Goal: Information Seeking & Learning: Learn about a topic

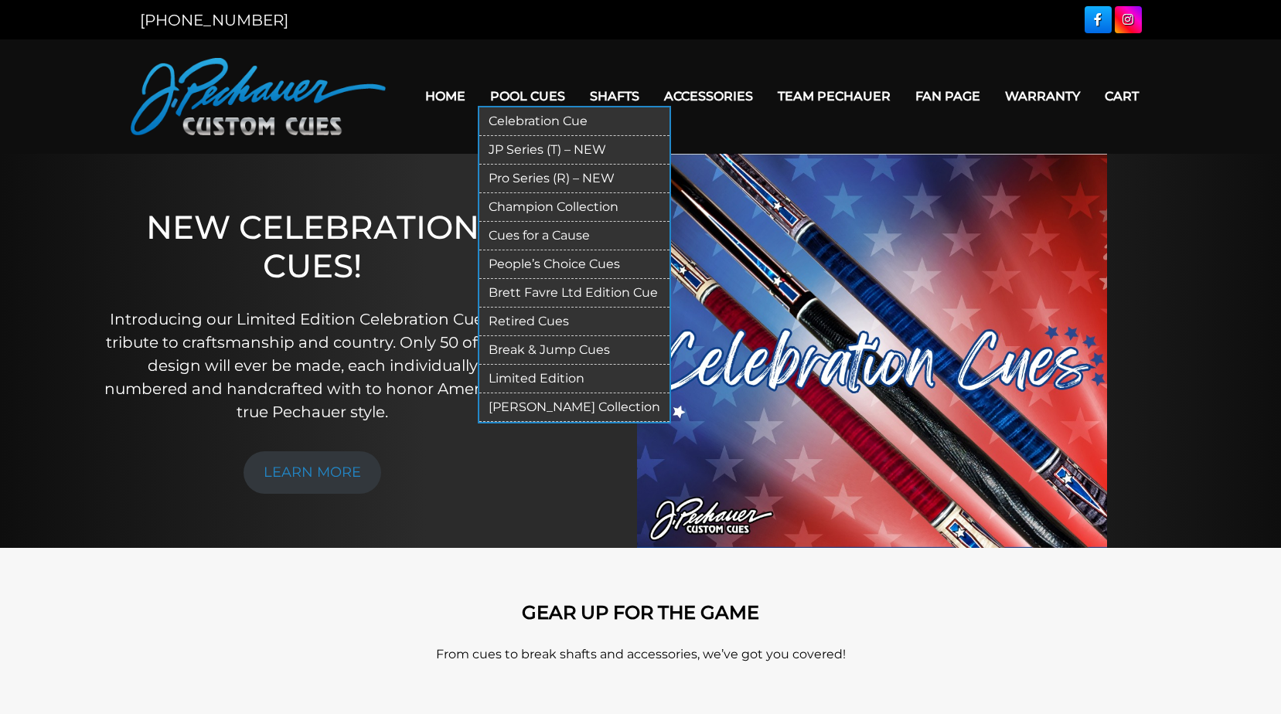
click at [516, 98] on link "Pool Cues" at bounding box center [528, 96] width 100 height 39
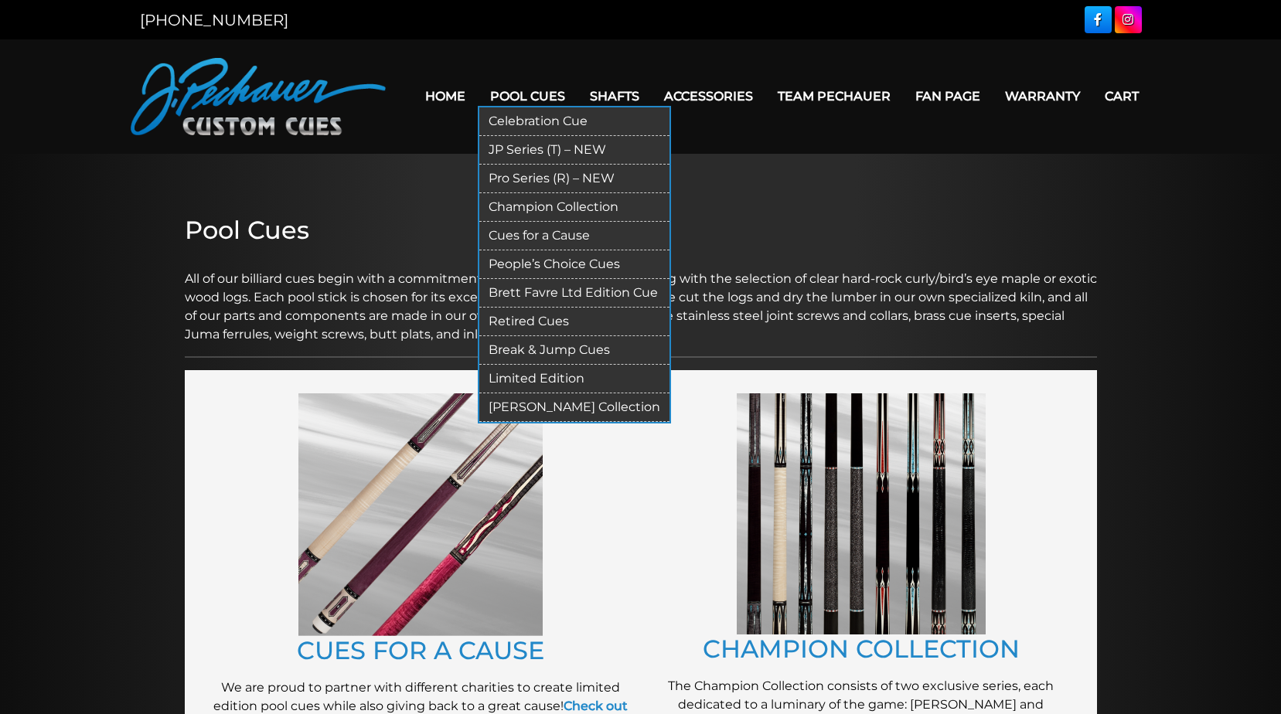
click at [523, 124] on link "Celebration Cue" at bounding box center [574, 121] width 190 height 29
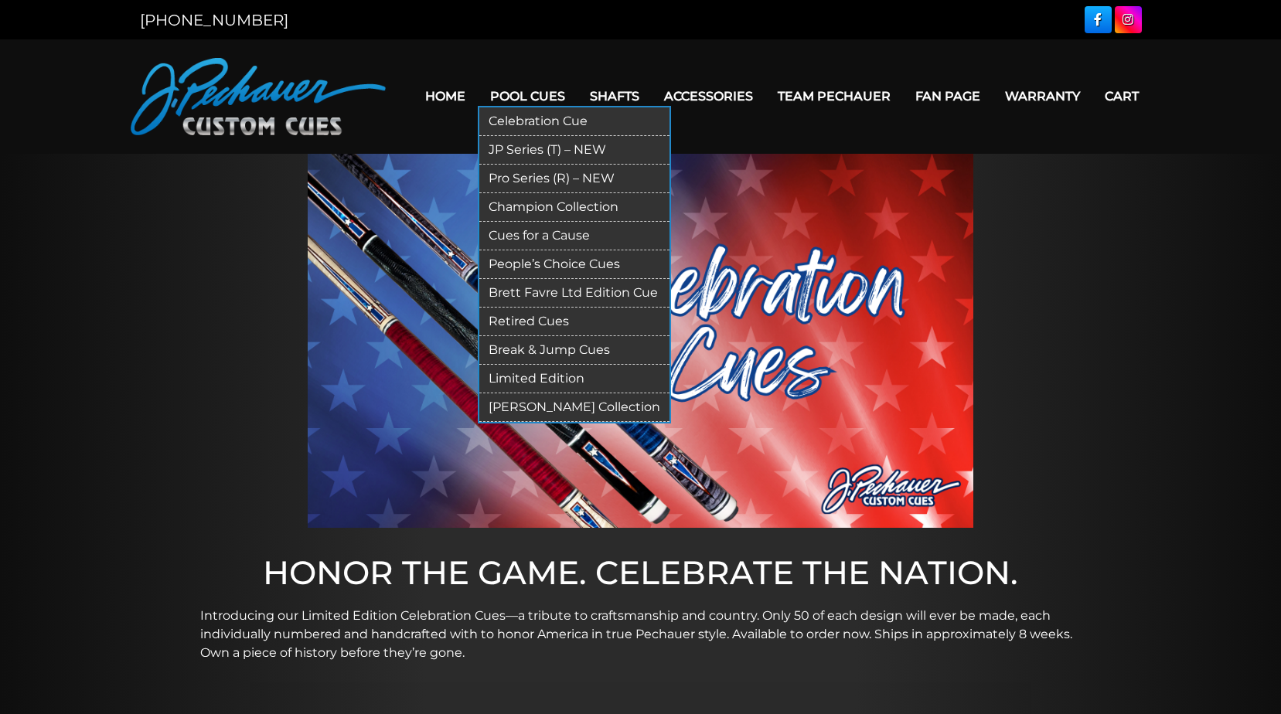
click at [523, 102] on link "Pool Cues" at bounding box center [528, 96] width 100 height 39
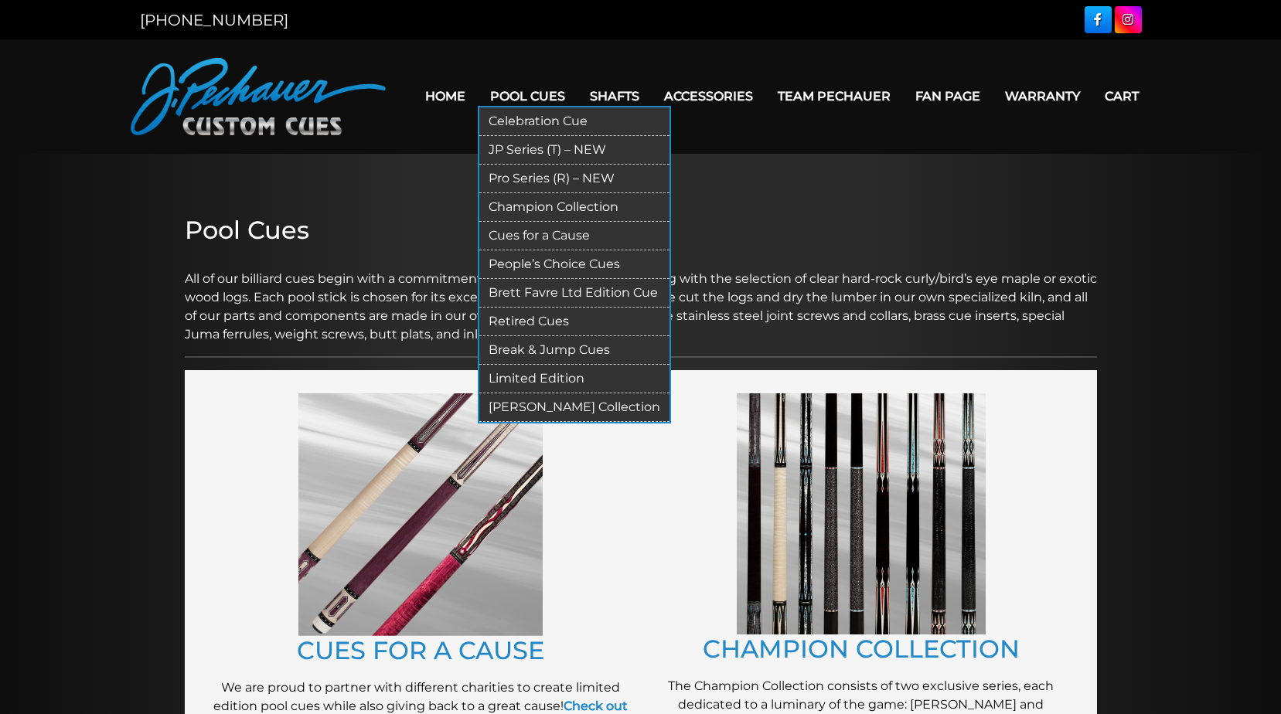
click at [558, 348] on link "Break & Jump Cues" at bounding box center [574, 350] width 190 height 29
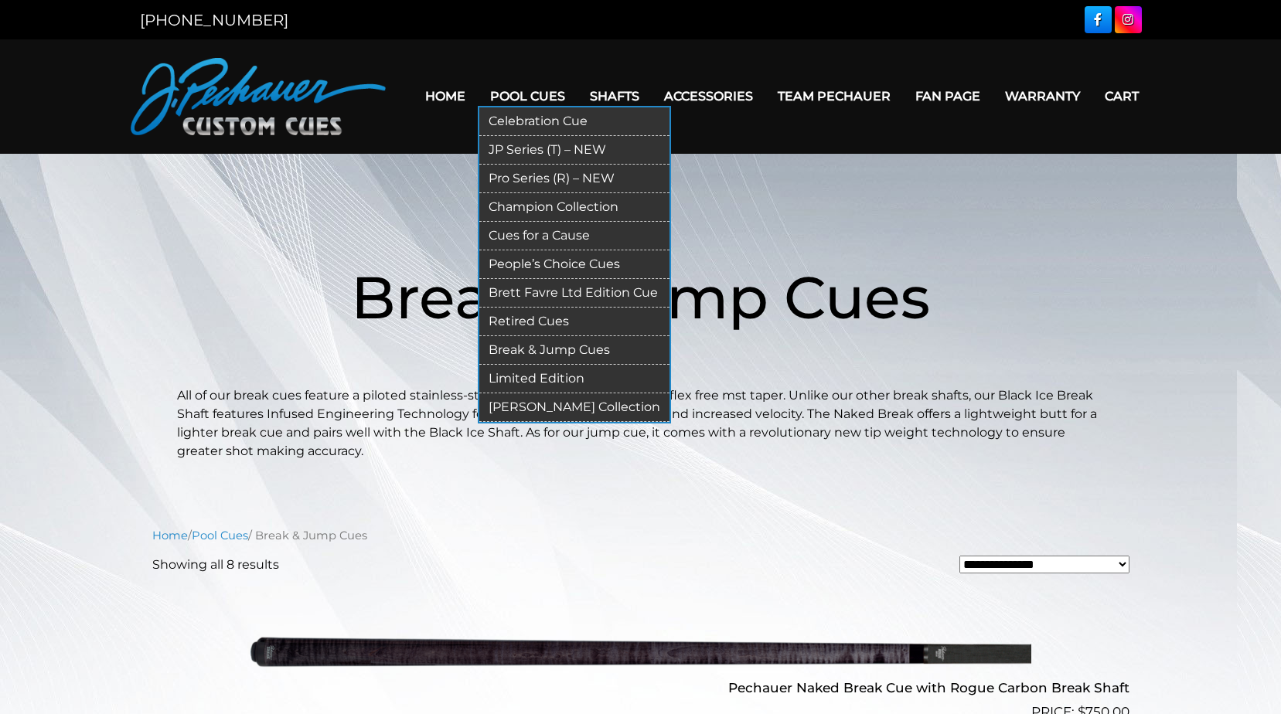
click at [543, 147] on link "JP Series (T) – NEW" at bounding box center [574, 150] width 190 height 29
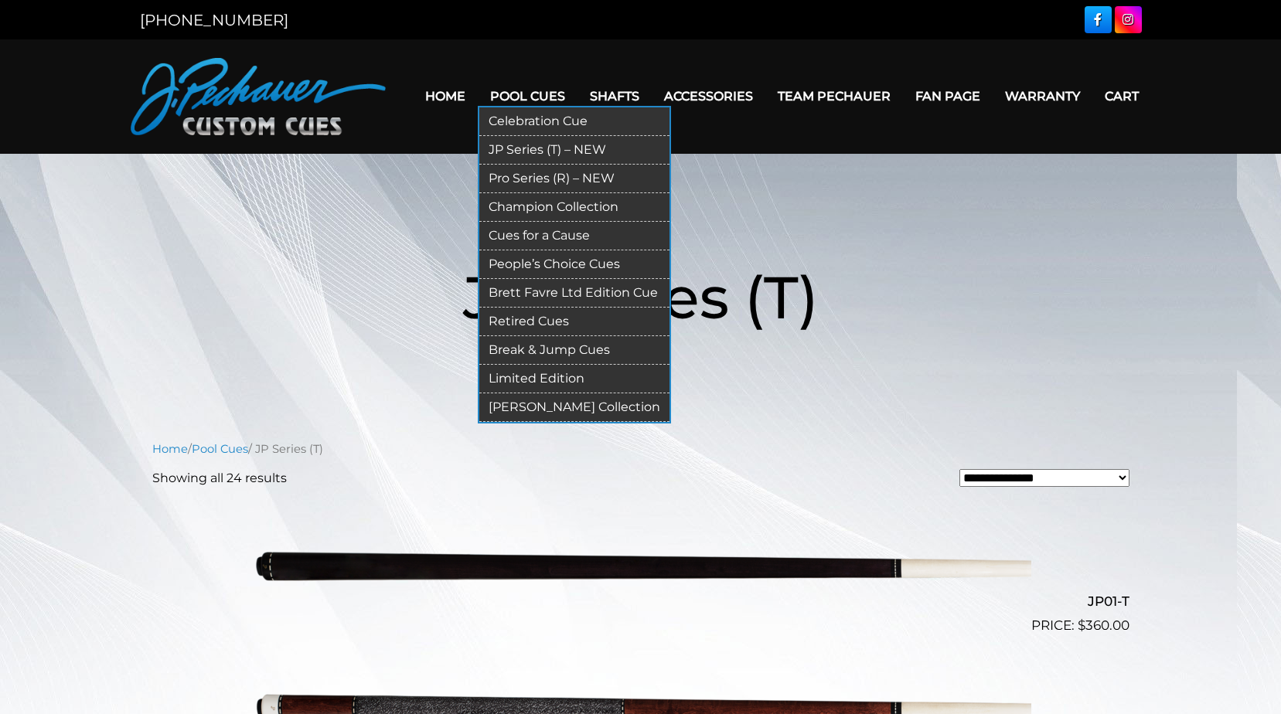
click at [542, 178] on link "Pro Series (R) – NEW" at bounding box center [574, 179] width 190 height 29
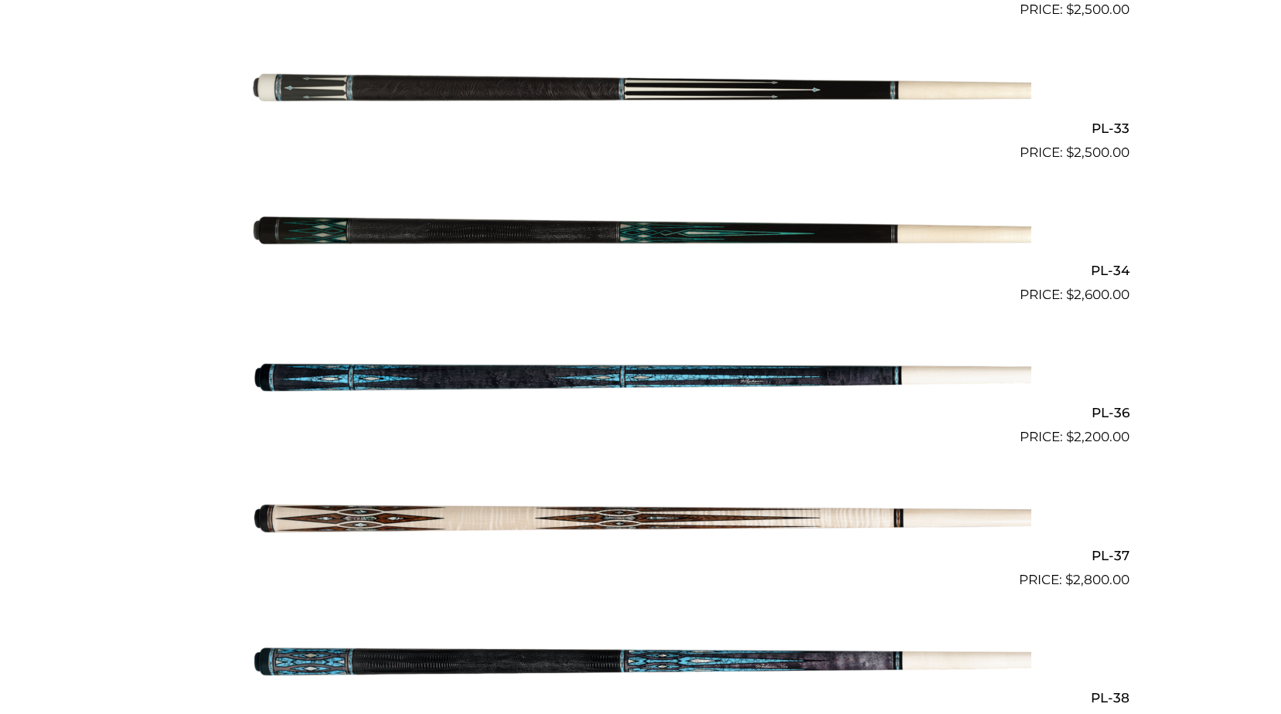
scroll to position [4535, 0]
